Goal: Task Accomplishment & Management: Use online tool/utility

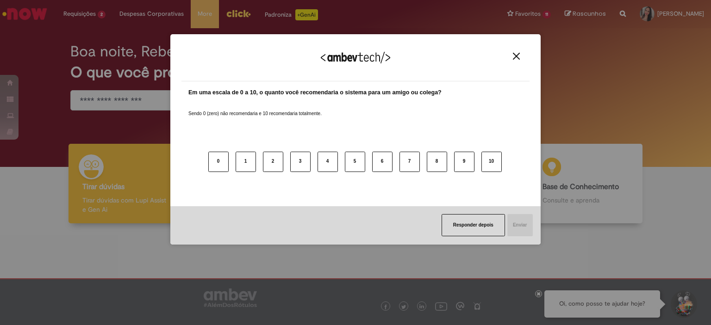
click at [511, 56] on button "Close" at bounding box center [516, 56] width 12 height 8
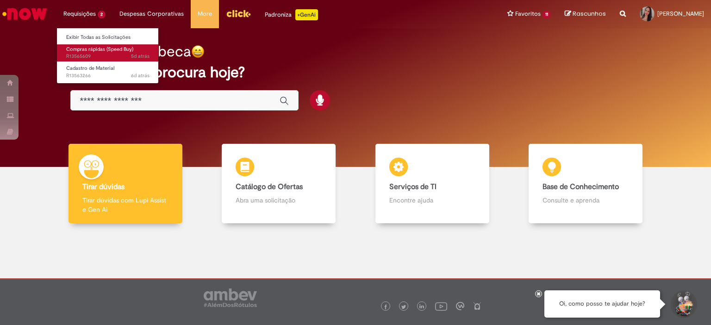
click at [79, 50] on span "Compras rápidas (Speed Buy)" at bounding box center [99, 49] width 67 height 7
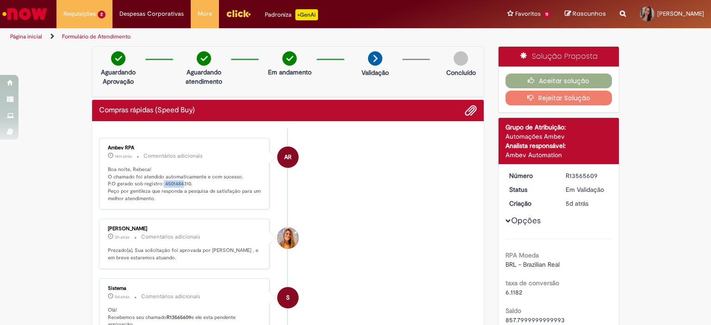
drag, startPoint x: 158, startPoint y: 181, endPoint x: 177, endPoint y: 183, distance: 19.6
click at [177, 183] on p "Boa noite, Rebeca! O chamado foi atendido automaticamente e com sucesso. P.O ge…" at bounding box center [185, 184] width 154 height 37
drag, startPoint x: 185, startPoint y: 182, endPoint x: 161, endPoint y: 181, distance: 24.5
click at [161, 181] on p "Boa noite, Rebeca! O chamado foi atendido automaticamente e com sucesso. P.O ge…" at bounding box center [185, 184] width 154 height 37
copy p "501484310"
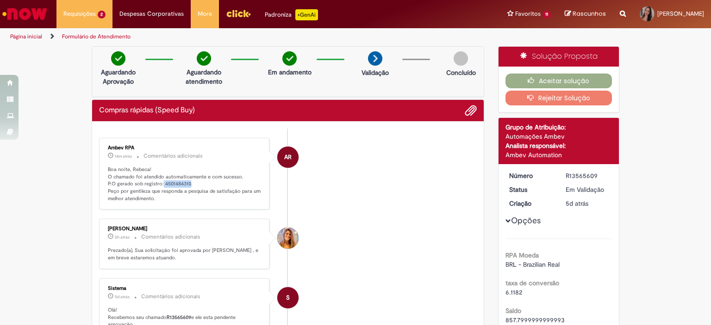
drag, startPoint x: 158, startPoint y: 180, endPoint x: 186, endPoint y: 181, distance: 27.8
click at [186, 181] on p "Boa noite, Rebeca! O chamado foi atendido automaticamente e com sucesso. P.O ge…" at bounding box center [185, 184] width 154 height 37
copy p "4501484310"
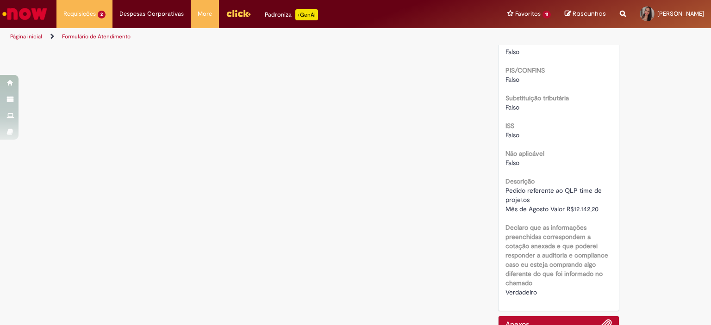
scroll to position [1157, 0]
